Goal: Transaction & Acquisition: Download file/media

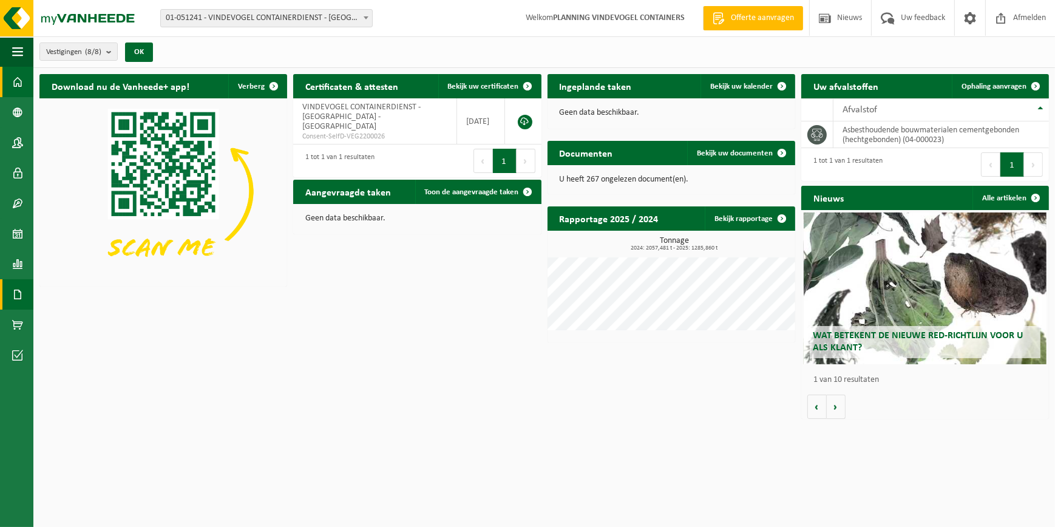
click at [17, 294] on span at bounding box center [17, 294] width 11 height 30
click at [66, 320] on link "Documenten" at bounding box center [83, 319] width 95 height 23
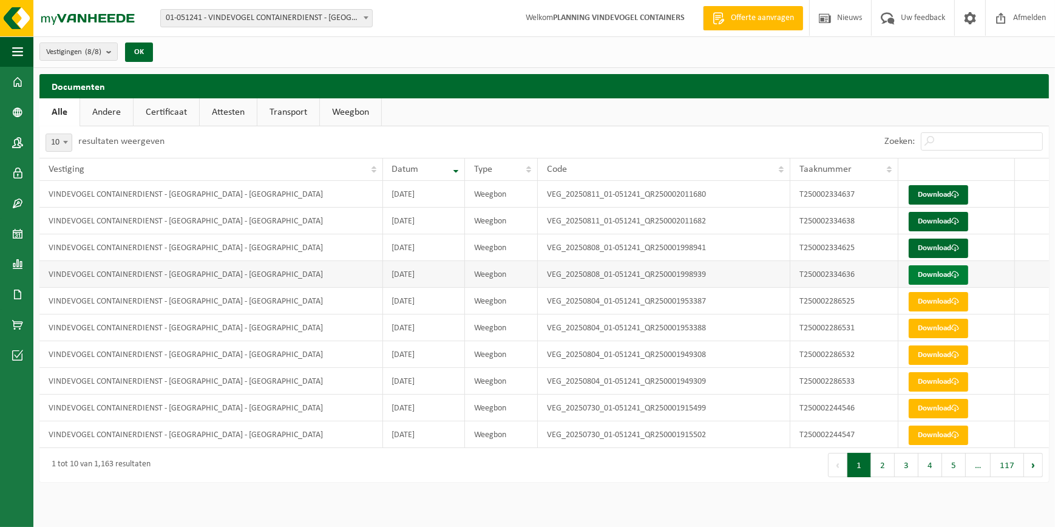
click at [932, 271] on link "Download" at bounding box center [938, 274] width 59 height 19
click at [926, 246] on link "Download" at bounding box center [938, 248] width 59 height 19
click at [922, 222] on link "Download" at bounding box center [938, 221] width 59 height 19
click at [956, 189] on link "Download" at bounding box center [938, 194] width 59 height 19
